Goal: Task Accomplishment & Management: Manage account settings

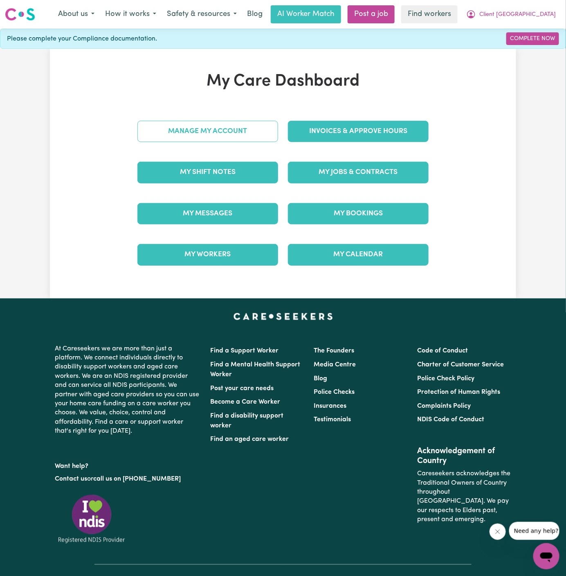
click at [258, 130] on link "Manage My Account" at bounding box center [208, 131] width 141 height 21
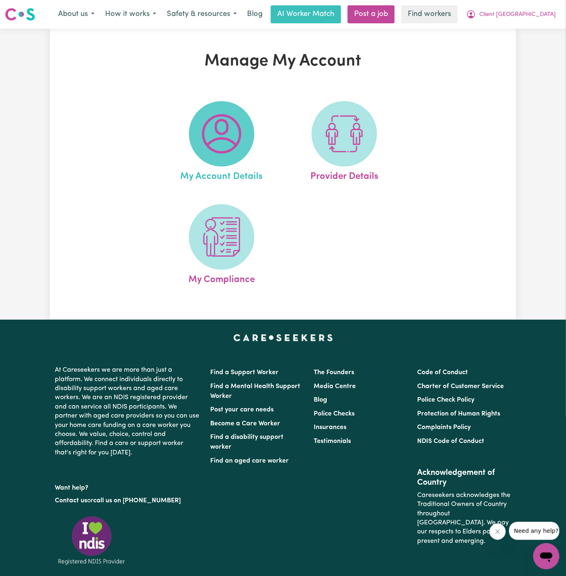
click at [246, 133] on span at bounding box center [221, 133] width 65 height 65
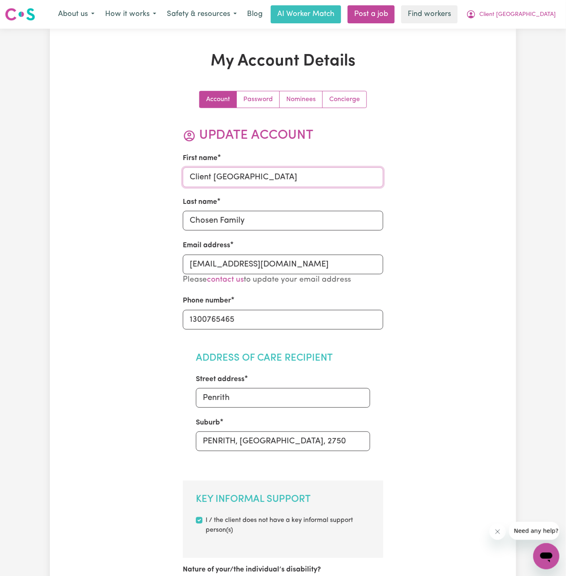
click at [227, 176] on input "Client [GEOGRAPHIC_DATA]" at bounding box center [283, 177] width 201 height 20
type input "S"
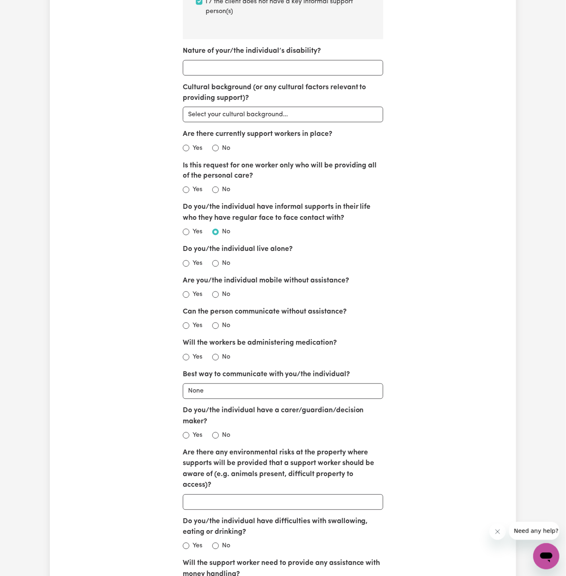
scroll to position [1035, 0]
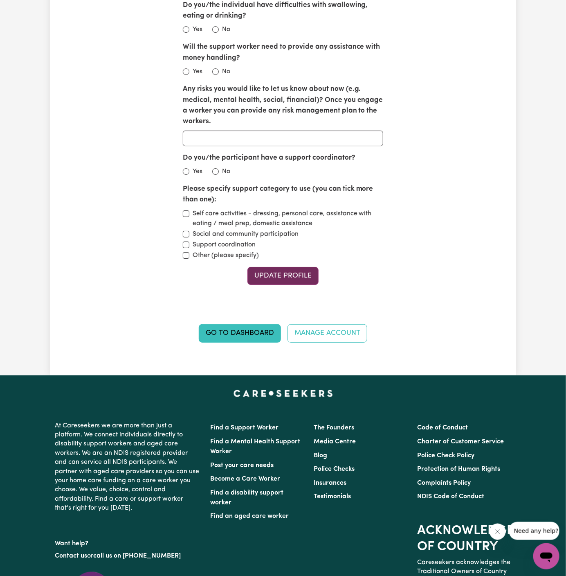
type input "Surinder"
click at [294, 267] on button "Update Profile" at bounding box center [283, 276] width 71 height 18
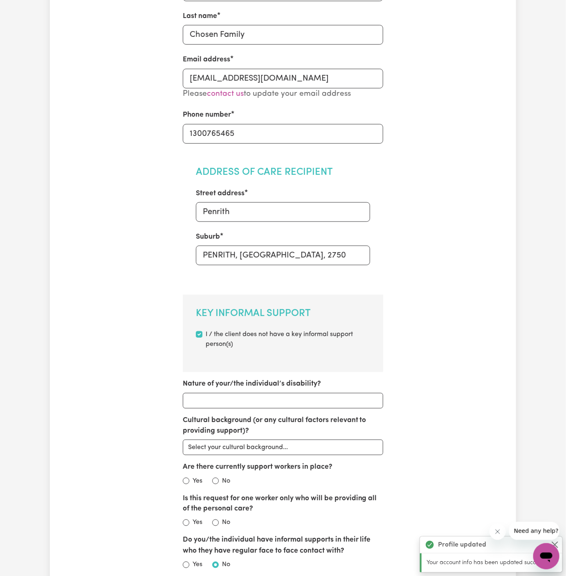
scroll to position [0, 0]
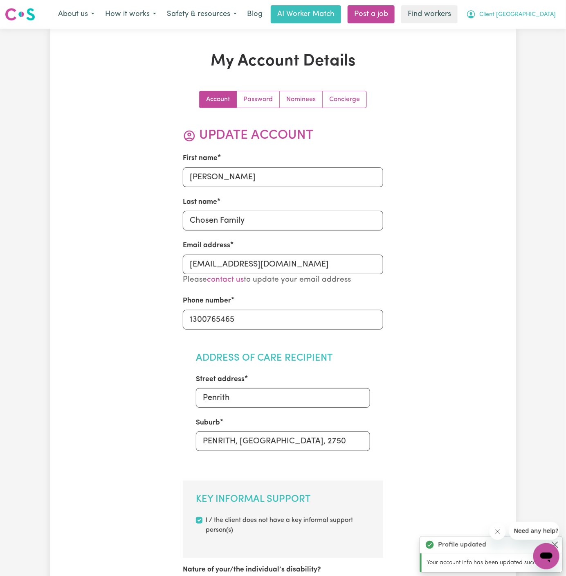
click at [541, 10] on span "Client [GEOGRAPHIC_DATA]" at bounding box center [518, 14] width 77 height 9
click at [536, 32] on link "My Dashboard" at bounding box center [528, 32] width 65 height 16
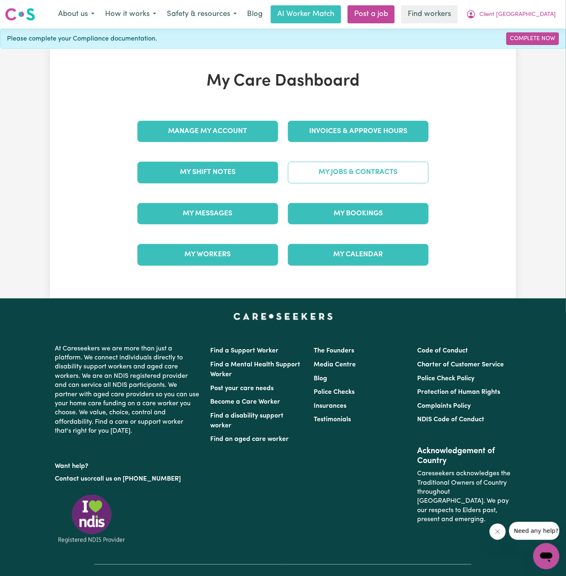
click at [334, 178] on link "My Jobs & Contracts" at bounding box center [358, 172] width 141 height 21
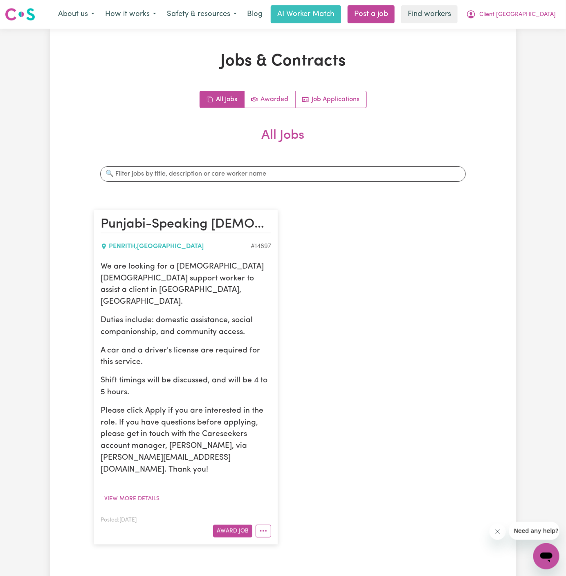
click at [155, 467] on div "We are looking for a Punjabi-speaking female support worker to assist a client …" at bounding box center [186, 383] width 171 height 244
click at [153, 492] on button "View more details" at bounding box center [132, 498] width 63 height 13
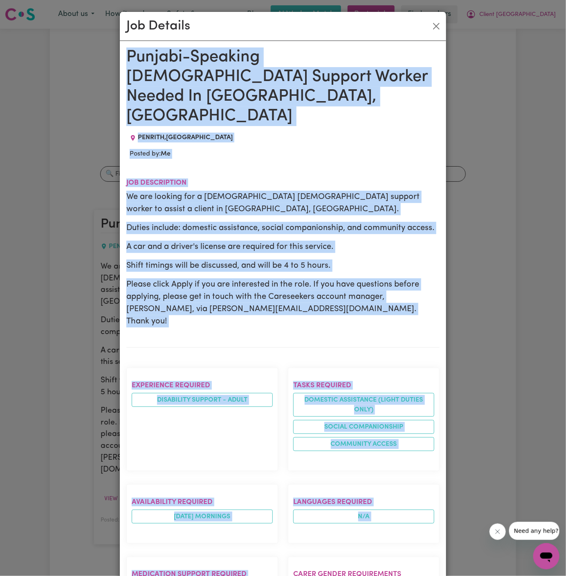
drag, startPoint x: 129, startPoint y: 54, endPoint x: 234, endPoint y: 575, distance: 531.9
click at [234, 575] on div "Punjabi-Speaking Female Support Worker Needed In Penrith, NSW PENRITH , New Sou…" at bounding box center [282, 497] width 313 height 901
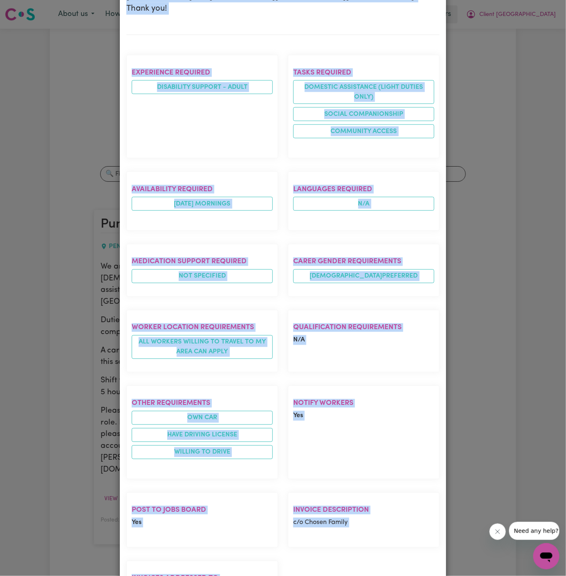
copy div "Punjabi-Speaking Female Support Worker Needed In Penrith, NSW PENRITH , New Sou…"
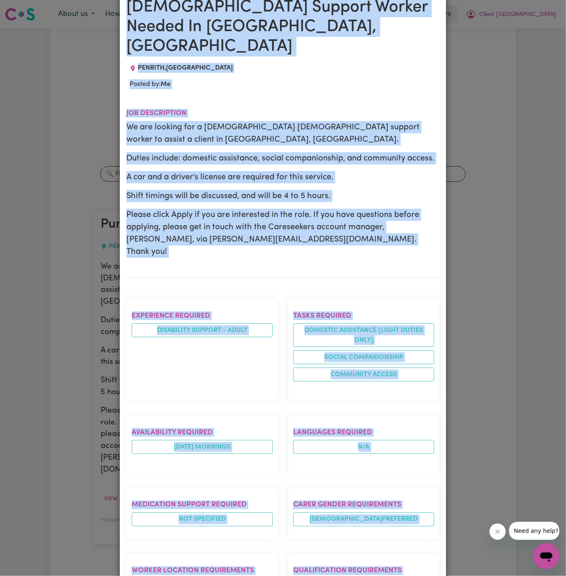
scroll to position [0, 0]
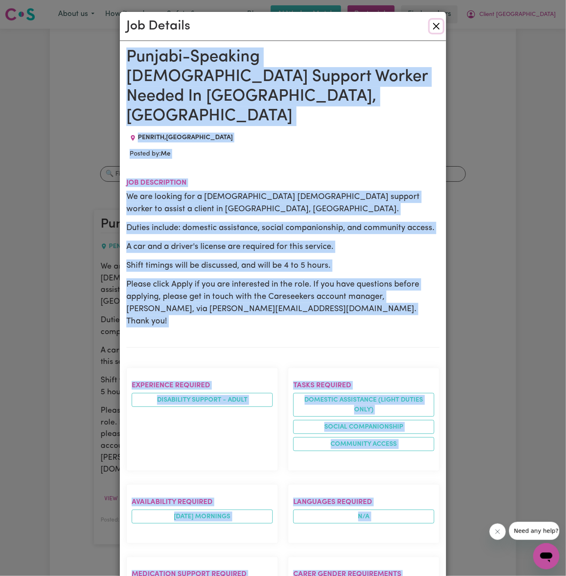
click at [437, 22] on button "Close" at bounding box center [436, 26] width 13 height 13
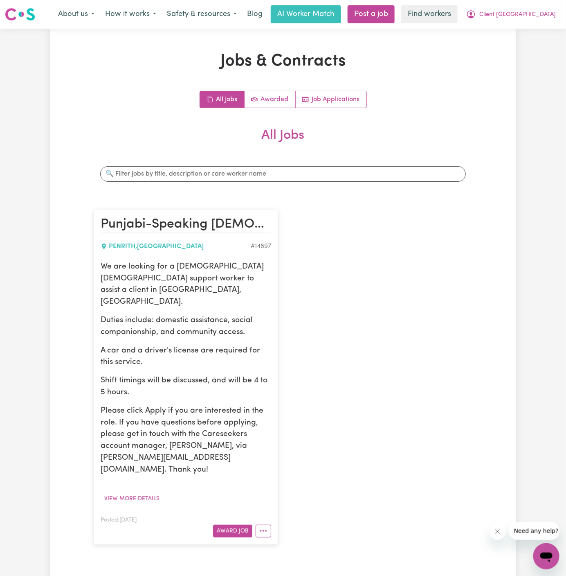
click at [362, 86] on div "Jobs & Contracts All Jobs Awarded Job Applications All Jobs Search jobs Punjabi…" at bounding box center [283, 312] width 389 height 521
click at [344, 99] on link "Job Applications" at bounding box center [331, 99] width 71 height 16
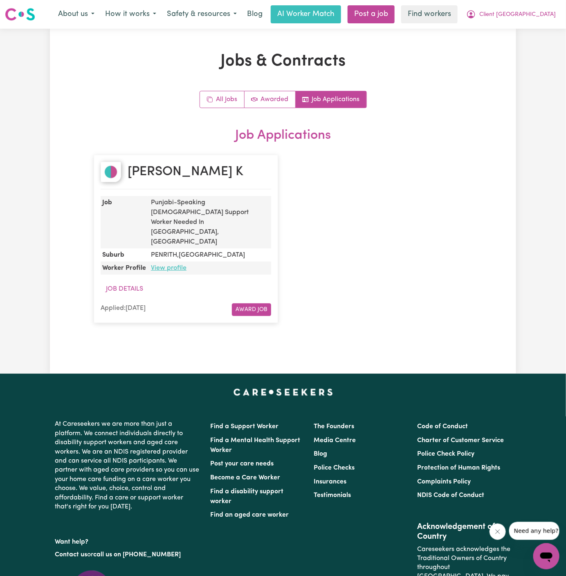
click at [173, 265] on link "View profile" at bounding box center [169, 268] width 36 height 7
click at [555, 10] on span "Client [GEOGRAPHIC_DATA]" at bounding box center [518, 14] width 77 height 9
click at [539, 41] on link "Logout" at bounding box center [528, 47] width 65 height 16
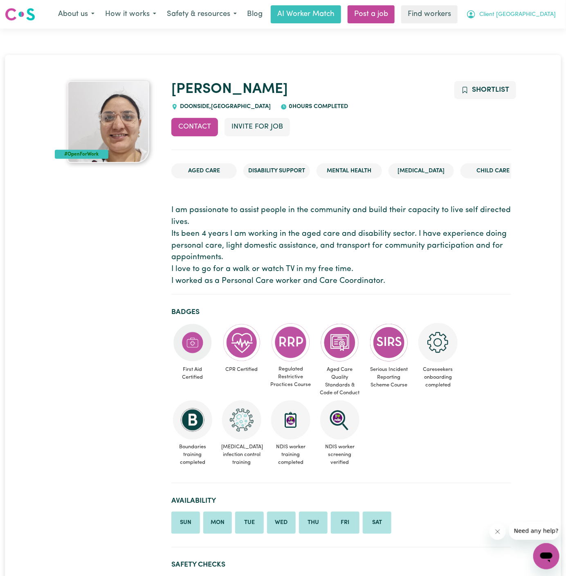
click at [546, 17] on span "Client [GEOGRAPHIC_DATA]" at bounding box center [518, 14] width 77 height 9
click at [537, 29] on link "My Dashboard" at bounding box center [528, 32] width 65 height 16
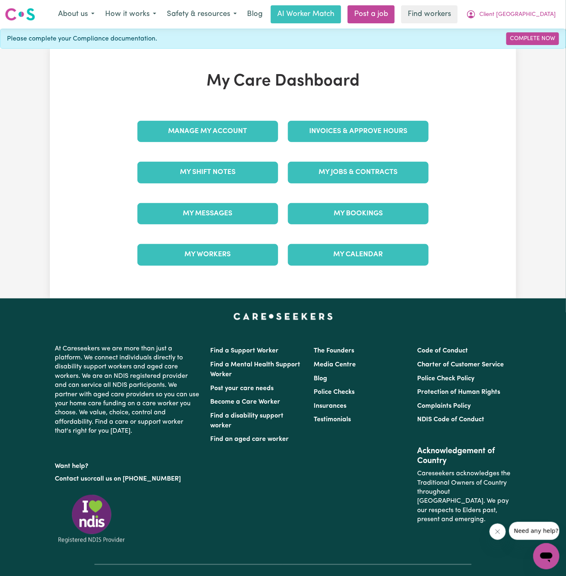
click at [351, 147] on div "Invoices & Approve Hours" at bounding box center [358, 131] width 151 height 41
click at [355, 172] on link "My Jobs & Contracts" at bounding box center [358, 172] width 141 height 21
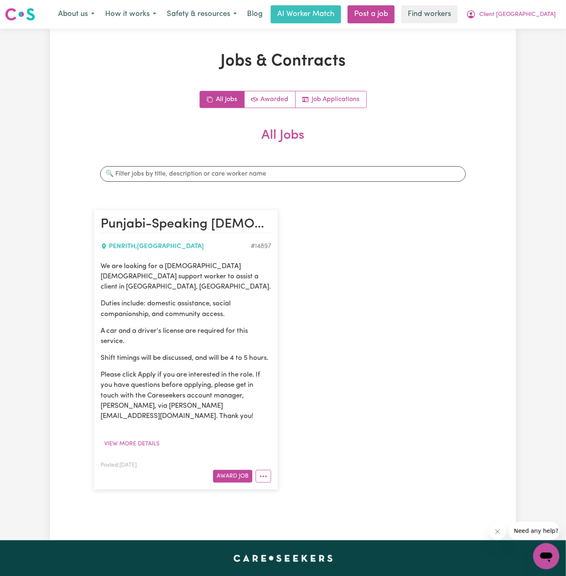
click at [263, 460] on div "Posted: Aug 14, 2025 Award Job" at bounding box center [186, 471] width 171 height 23
click at [265, 470] on button "More options" at bounding box center [264, 476] width 16 height 13
click at [298, 487] on link "Hide Job" at bounding box center [288, 495] width 65 height 16
click at [539, 17] on span "Client [GEOGRAPHIC_DATA]" at bounding box center [518, 14] width 77 height 9
click at [540, 57] on div "Jobs & Contracts All Jobs Awarded Job Applications All Jobs Search jobs Punjabi…" at bounding box center [283, 285] width 566 height 512
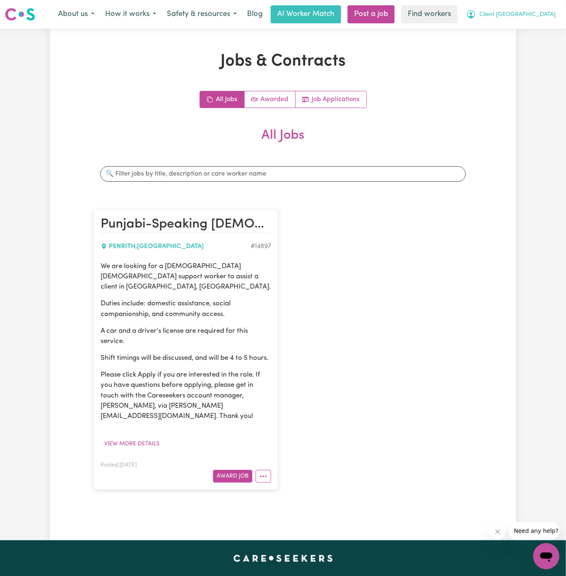
click at [541, 11] on span "Client [GEOGRAPHIC_DATA]" at bounding box center [518, 14] width 77 height 9
click at [540, 41] on link "Logout" at bounding box center [528, 47] width 65 height 16
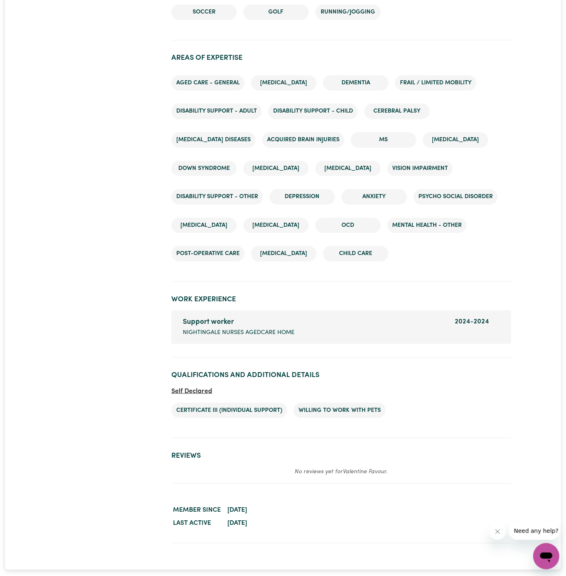
scroll to position [1180, 0]
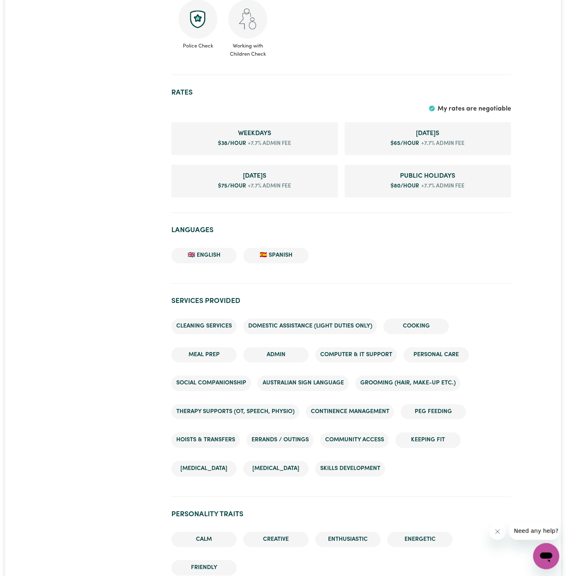
scroll to position [523, 0]
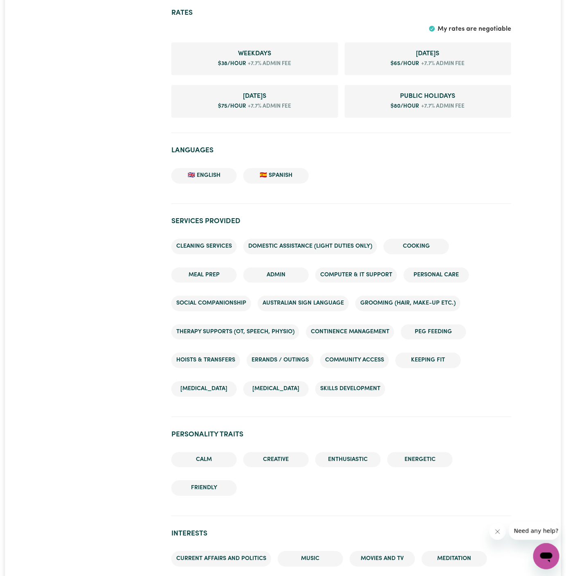
click at [426, 331] on li "PEG feeding" at bounding box center [433, 333] width 65 height 16
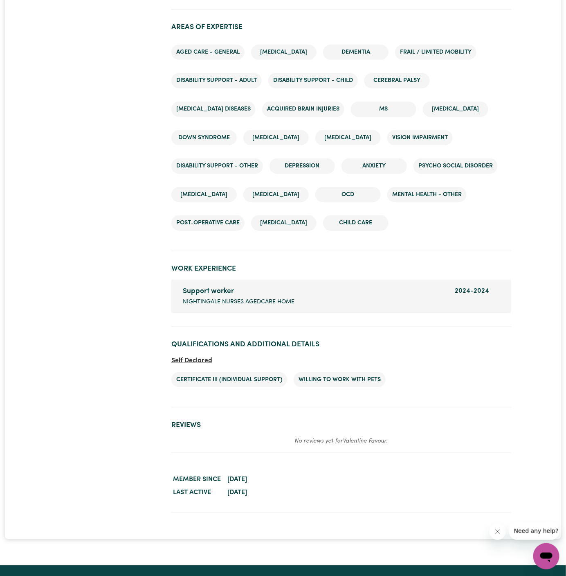
scroll to position [1187, 0]
